Goal: Navigation & Orientation: Find specific page/section

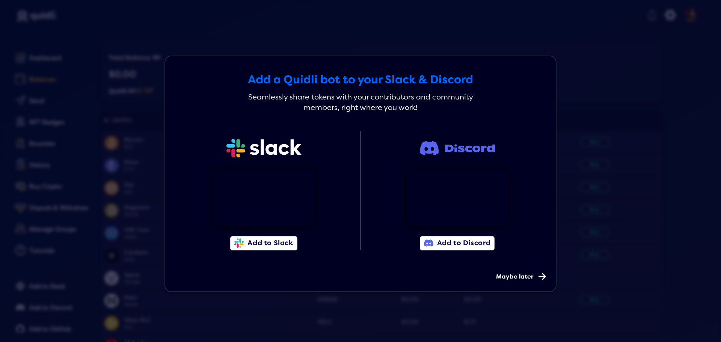
click at [519, 276] on span "Maybe later" at bounding box center [514, 277] width 37 height 8
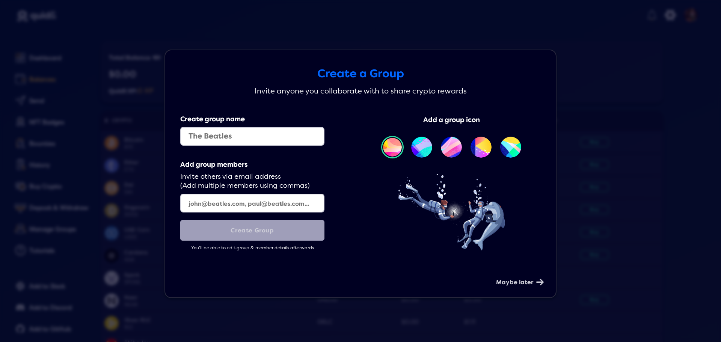
click at [519, 285] on span "Maybe later" at bounding box center [514, 283] width 37 height 8
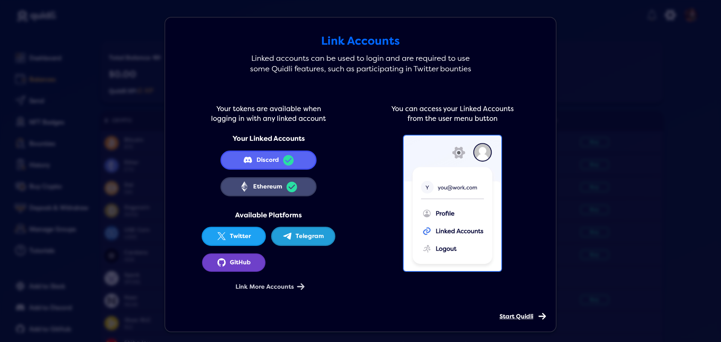
click at [511, 314] on span "Start Quidli" at bounding box center [516, 317] width 34 height 8
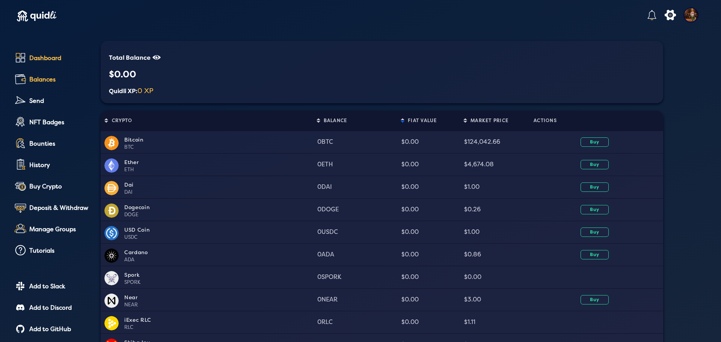
click at [57, 59] on div "Dashboard" at bounding box center [59, 58] width 61 height 7
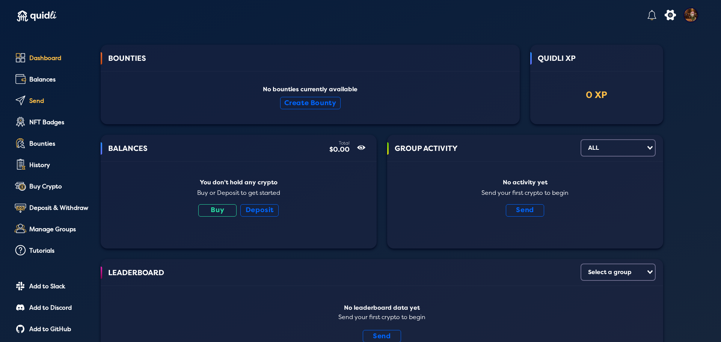
click at [35, 101] on div "Send" at bounding box center [59, 101] width 61 height 7
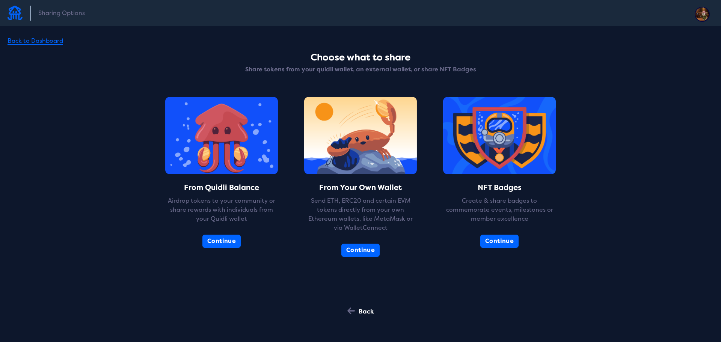
click at [26, 39] on div "Back to Dashboard" at bounding box center [36, 41] width 56 height 7
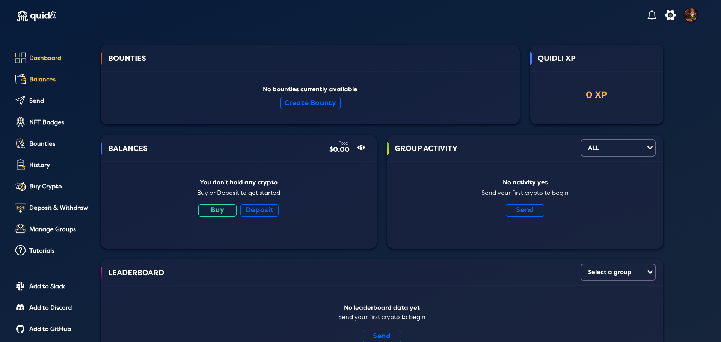
click at [46, 79] on div "Balances" at bounding box center [59, 79] width 61 height 7
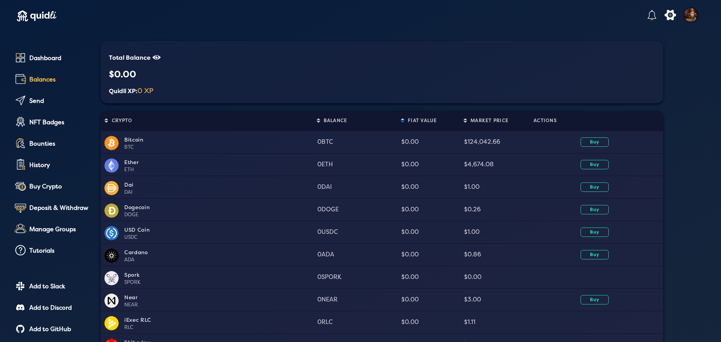
click at [271, 58] on div "Total Balance show/hide $0.00 Quidli XP: 0 XP" at bounding box center [382, 72] width 562 height 62
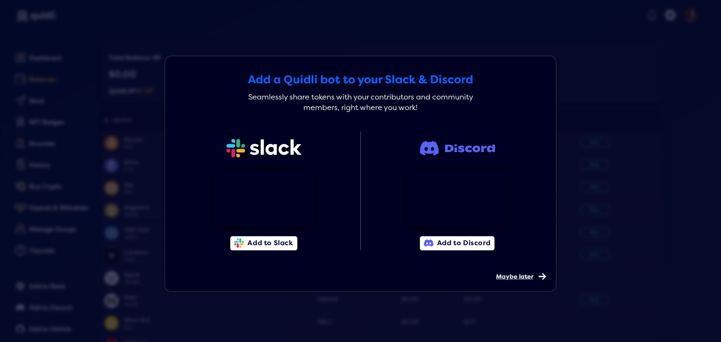
click at [522, 277] on span "Maybe later" at bounding box center [514, 277] width 37 height 8
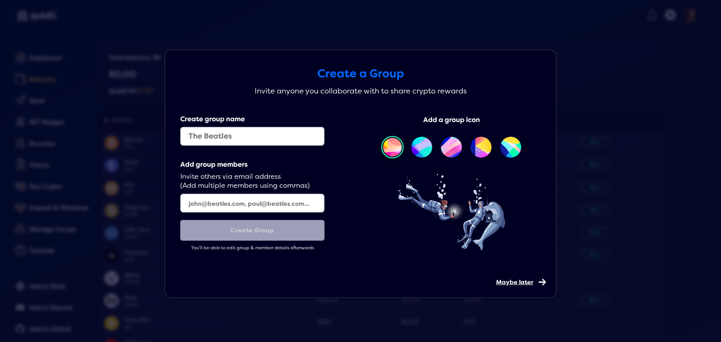
click at [516, 284] on span "Maybe later" at bounding box center [514, 283] width 37 height 8
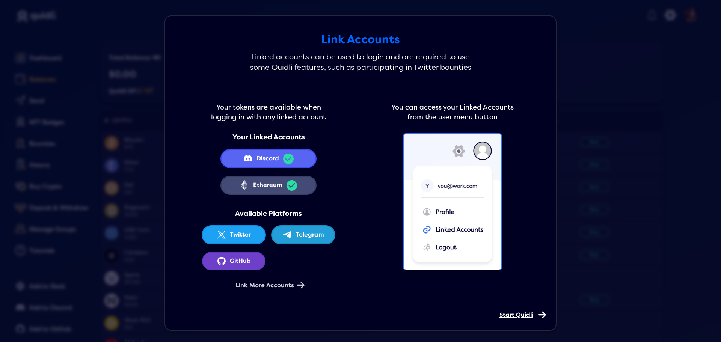
scroll to position [2, 0]
click at [528, 314] on span "Start Quidli" at bounding box center [516, 315] width 34 height 8
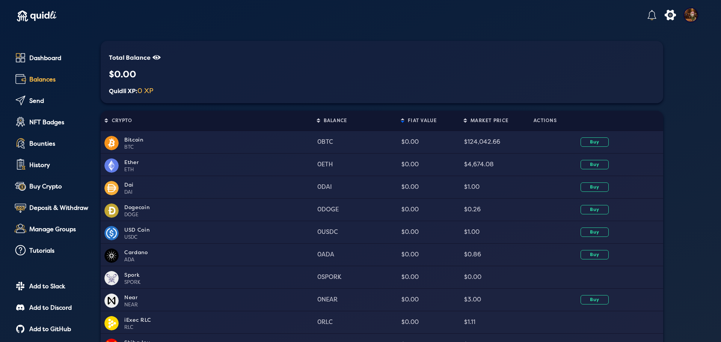
click at [689, 15] on img at bounding box center [690, 15] width 15 height 15
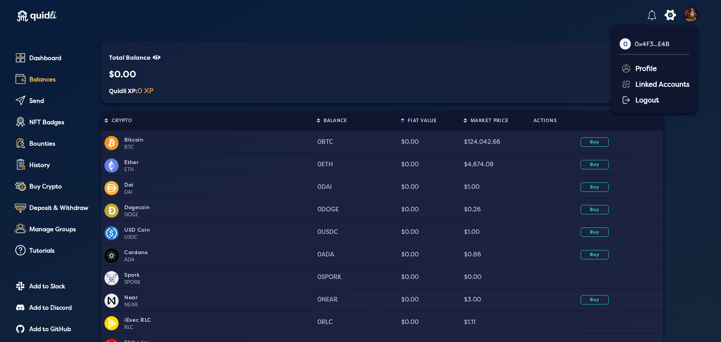
click at [632, 65] on div "Profile" at bounding box center [655, 67] width 68 height 11
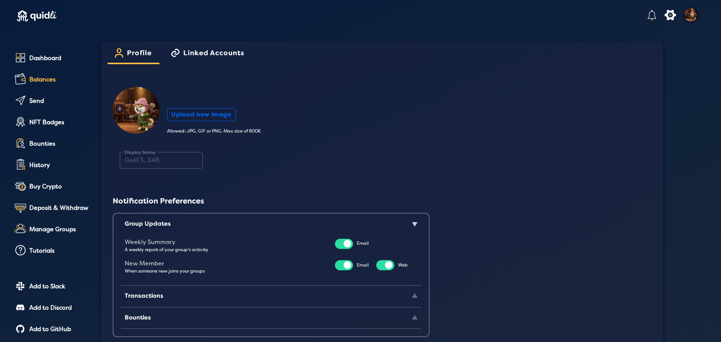
click at [60, 78] on div "Balances" at bounding box center [59, 79] width 61 height 7
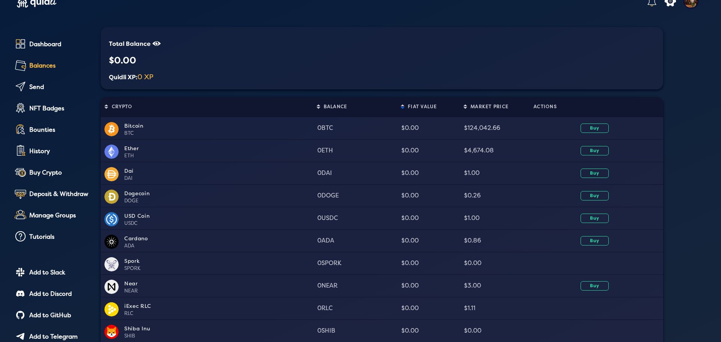
scroll to position [38, 0]
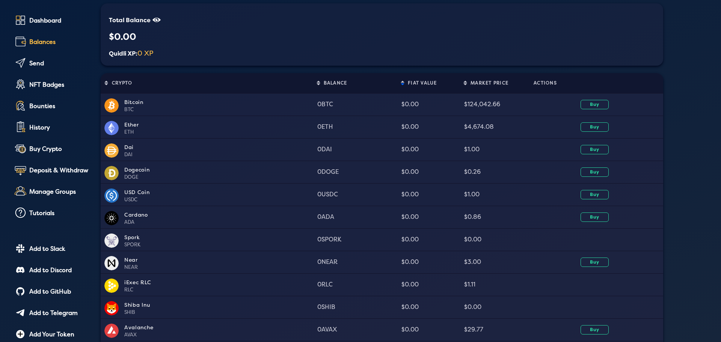
click at [129, 285] on div "iExec RLC" at bounding box center [218, 283] width 188 height 8
